Goal: Download file/media

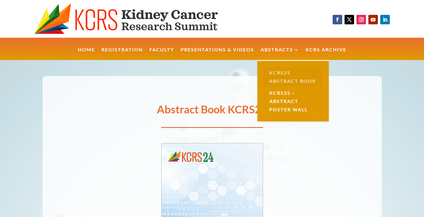
click at [283, 80] on link "KCRS25 Abstract Book" at bounding box center [292, 77] width 59 height 20
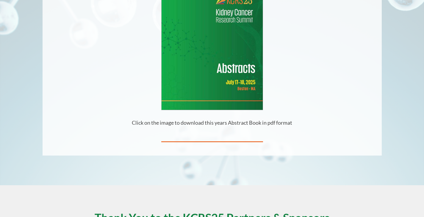
scroll to position [167, 0]
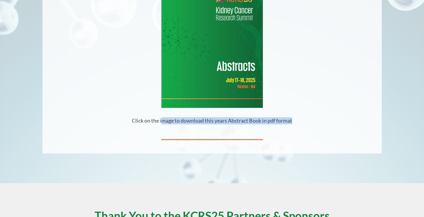
drag, startPoint x: 163, startPoint y: 123, endPoint x: 215, endPoint y: 129, distance: 52.8
click at [214, 128] on div "Abstract Book KCRS25 Click on the image to download this years Abstract Book in…" at bounding box center [212, 32] width 339 height 218
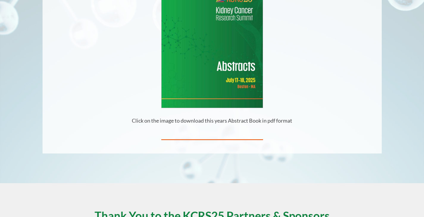
click at [141, 121] on p "Click on the image to download this years Abstract Book in pdf format" at bounding box center [212, 121] width 339 height 7
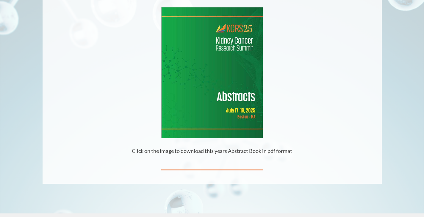
scroll to position [0, 0]
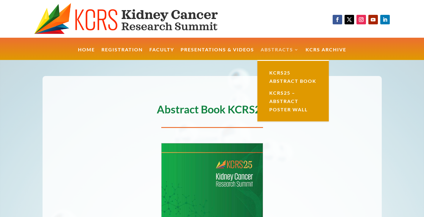
click at [297, 48] on link "Abstracts" at bounding box center [280, 54] width 38 height 13
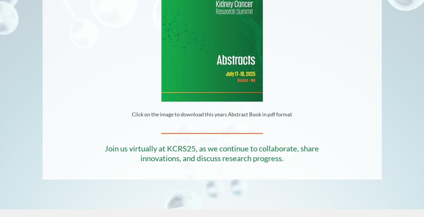
scroll to position [262, 0]
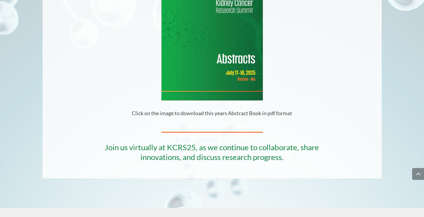
click at [228, 70] on img at bounding box center [212, 35] width 101 height 131
